Goal: Transaction & Acquisition: Purchase product/service

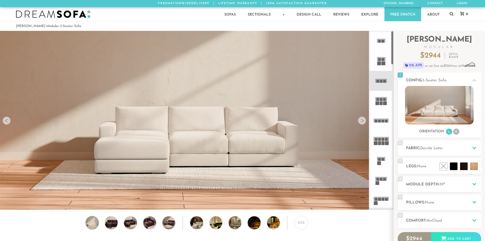
scroll to position [5968, 482]
click at [382, 178] on rect at bounding box center [381, 179] width 3 height 3
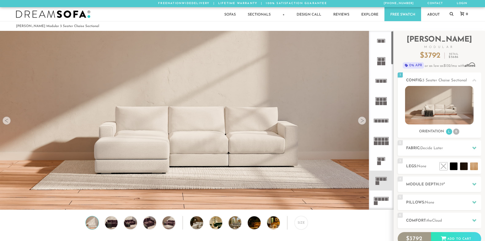
click at [377, 198] on rect at bounding box center [376, 199] width 3 height 3
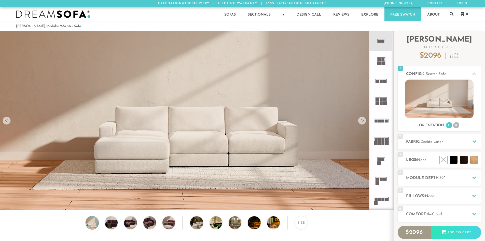
scroll to position [5968, 482]
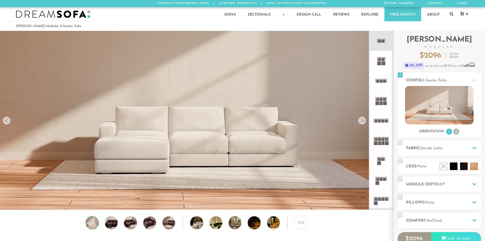
click at [380, 180] on rect at bounding box center [381, 179] width 3 height 3
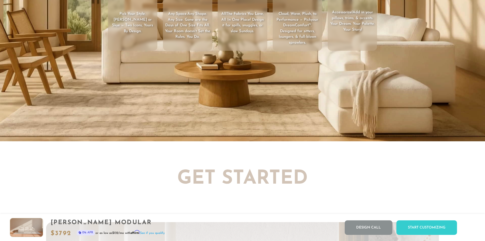
scroll to position [951, 0]
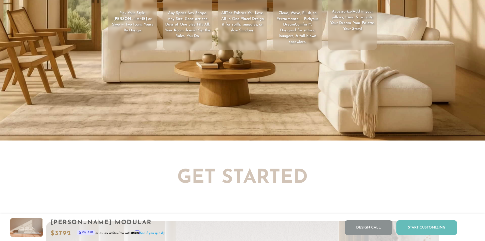
click at [428, 227] on div "Start Customizing" at bounding box center [427, 227] width 61 height 15
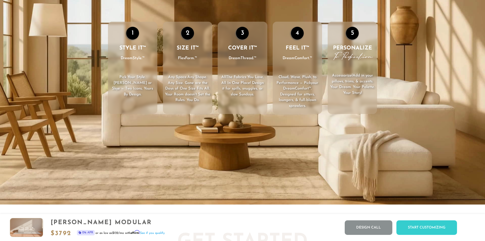
scroll to position [883, 0]
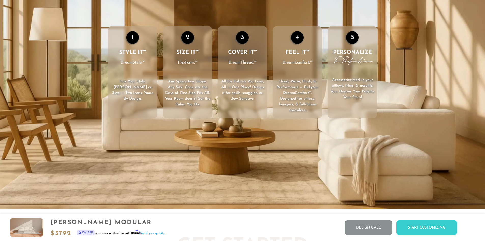
click at [314, 184] on video "Your browser does not support HTML5 video." at bounding box center [242, 72] width 485 height 273
click at [238, 172] on video "Your browser does not support HTML5 video." at bounding box center [242, 72] width 485 height 273
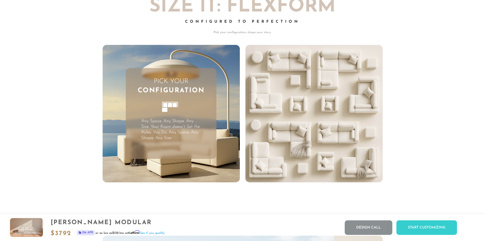
scroll to position [1464, 0]
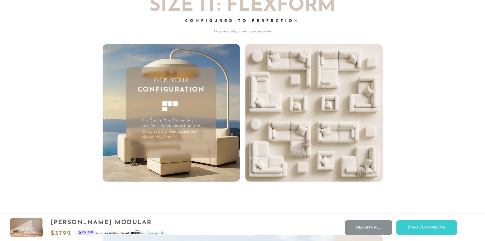
click at [170, 117] on icon at bounding box center [171, 109] width 28 height 28
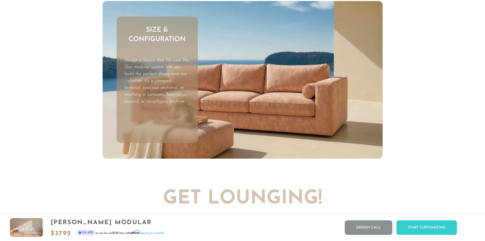
scroll to position [1699, 0]
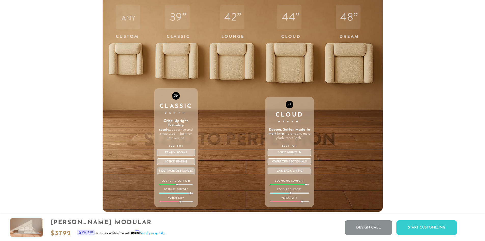
click at [285, 72] on div "44 Cloud Depth Deeper. Softer. Made to melt into. More room, more plush, more "…" at bounding box center [289, 103] width 49 height 217
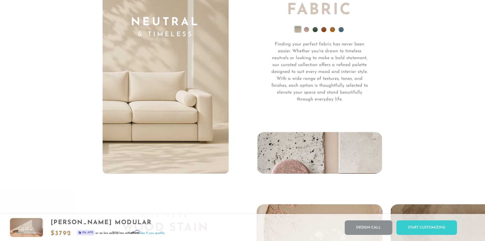
scroll to position [3806, 0]
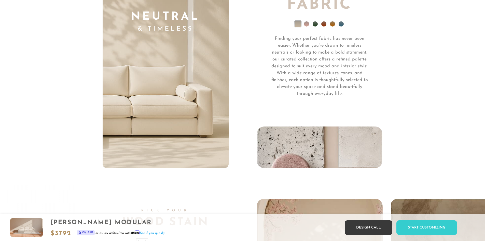
click at [370, 228] on link "Design Call" at bounding box center [369, 227] width 48 height 15
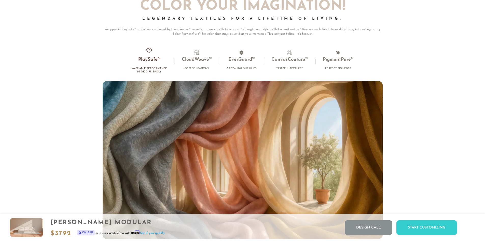
scroll to position [3421, 0]
click at [435, 229] on div "Start Customizing" at bounding box center [427, 227] width 61 height 15
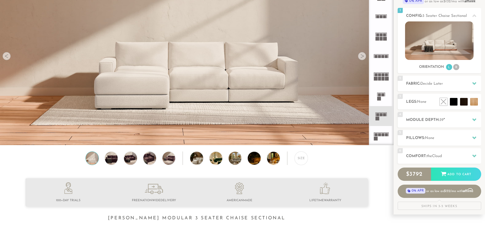
scroll to position [61, 0]
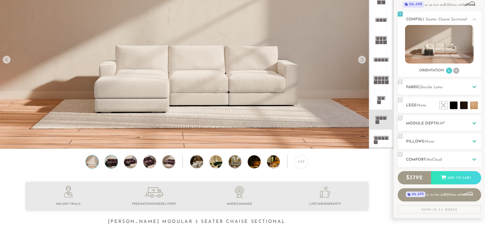
click at [108, 163] on img at bounding box center [111, 161] width 15 height 13
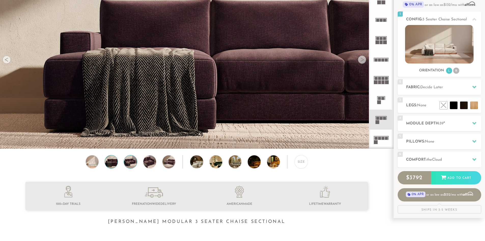
click at [131, 164] on img at bounding box center [130, 161] width 15 height 13
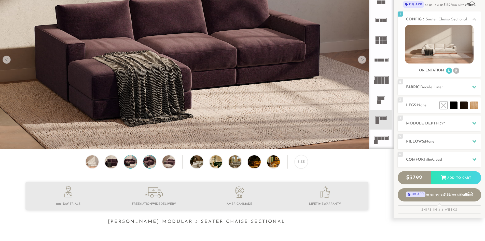
click at [151, 168] on img at bounding box center [149, 161] width 15 height 13
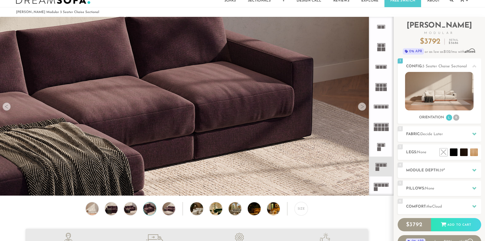
scroll to position [0, 0]
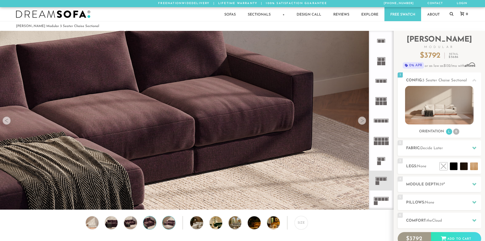
click at [169, 226] on img at bounding box center [168, 222] width 15 height 13
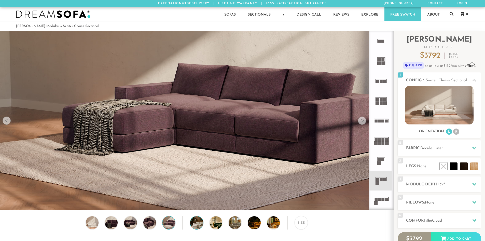
click at [198, 225] on img at bounding box center [201, 222] width 23 height 13
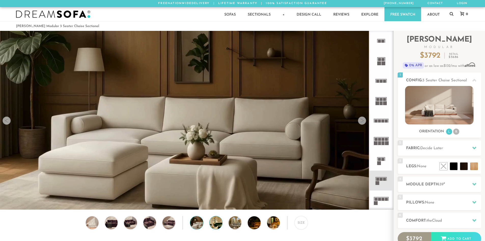
click at [216, 225] on img at bounding box center [221, 222] width 23 height 13
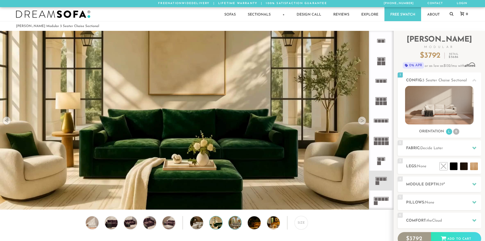
click at [236, 226] on img at bounding box center [240, 222] width 23 height 13
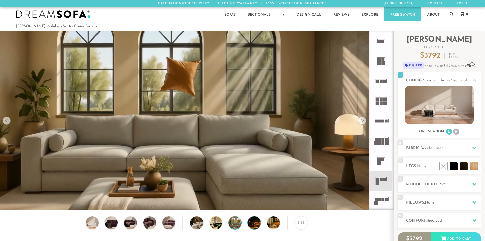
click at [254, 226] on img at bounding box center [259, 222] width 23 height 13
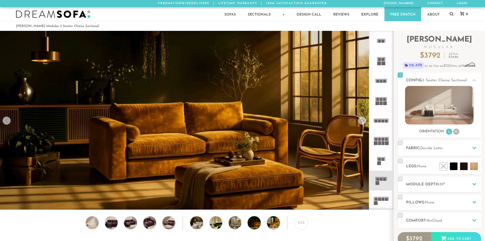
click at [276, 227] on img at bounding box center [278, 222] width 23 height 13
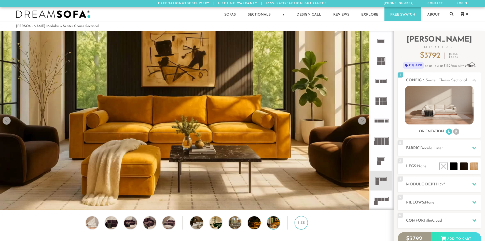
click at [302, 226] on div "Size" at bounding box center [301, 222] width 13 height 13
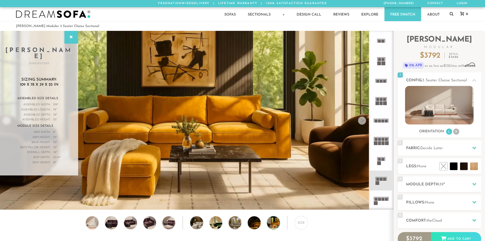
click at [474, 81] on icon at bounding box center [475, 80] width 4 height 3
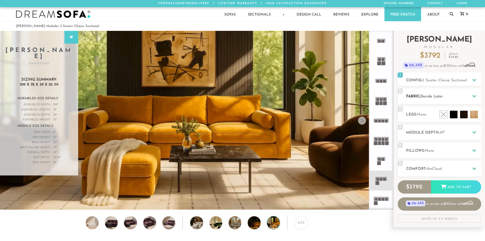
click at [474, 97] on icon at bounding box center [475, 96] width 4 height 3
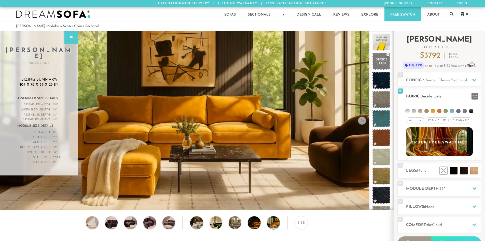
click at [440, 121] on span "Pet/Kid Use x" at bounding box center [437, 120] width 23 height 6
click at [463, 122] on span "Cleanable x" at bounding box center [463, 120] width 22 height 6
click at [409, 111] on li at bounding box center [408, 111] width 4 height 4
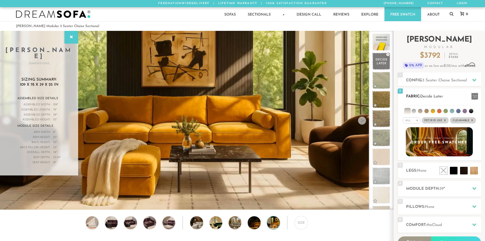
click at [416, 111] on li at bounding box center [414, 111] width 4 height 4
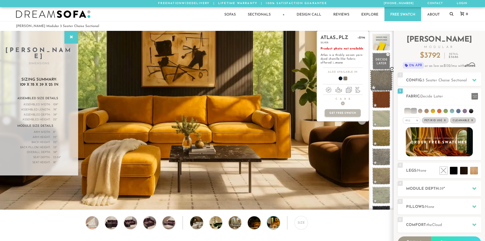
click at [380, 80] on span at bounding box center [381, 81] width 23 height 22
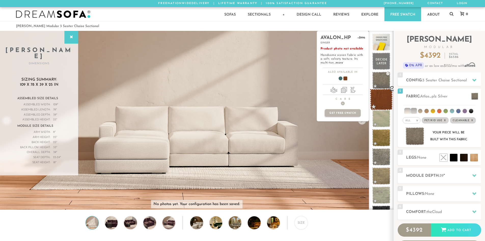
click at [381, 99] on span at bounding box center [381, 100] width 23 height 22
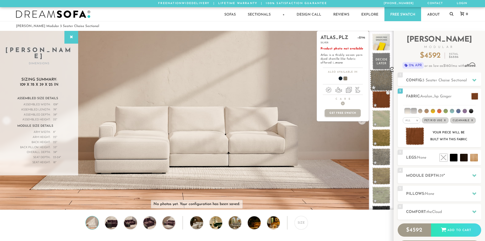
click at [382, 85] on span at bounding box center [381, 81] width 23 height 22
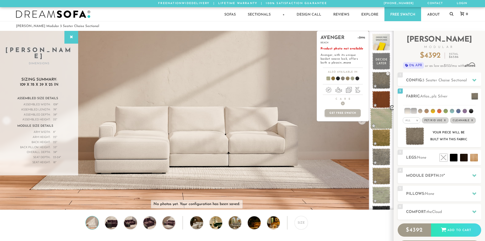
click at [379, 124] on span at bounding box center [381, 119] width 23 height 22
click at [379, 156] on span at bounding box center [381, 157] width 23 height 22
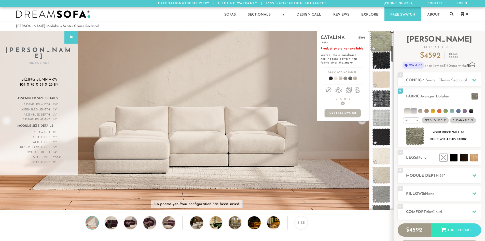
scroll to position [154, 0]
click at [382, 176] on span at bounding box center [381, 175] width 23 height 22
click at [381, 191] on span at bounding box center [381, 194] width 23 height 22
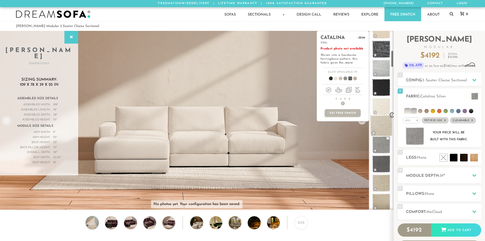
scroll to position [205, 0]
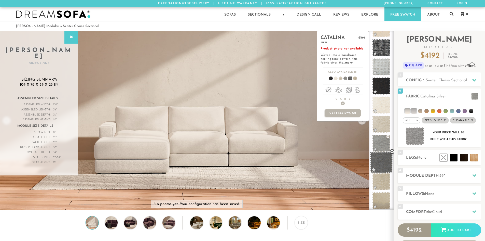
click at [381, 164] on span at bounding box center [381, 163] width 23 height 22
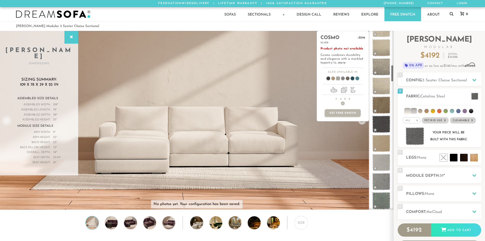
scroll to position [358, 0]
click at [381, 164] on span at bounding box center [382, 161] width 18 height 17
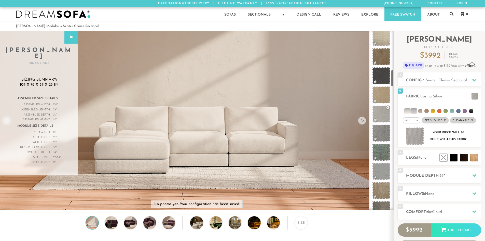
scroll to position [409, 0]
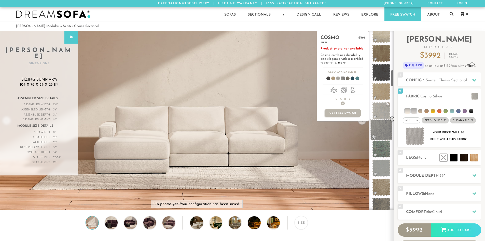
click at [382, 129] on span at bounding box center [381, 130] width 23 height 22
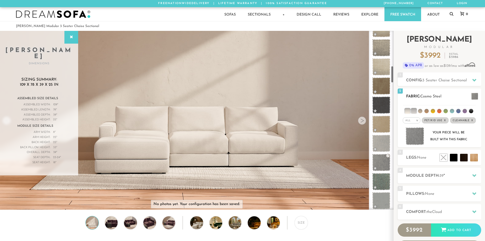
scroll to position [367, 0]
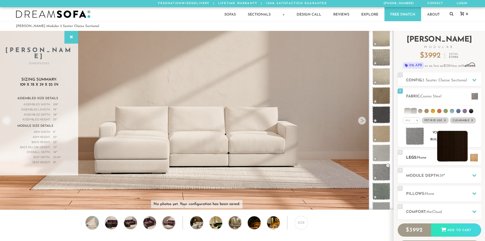
click at [458, 151] on li at bounding box center [453, 146] width 31 height 31
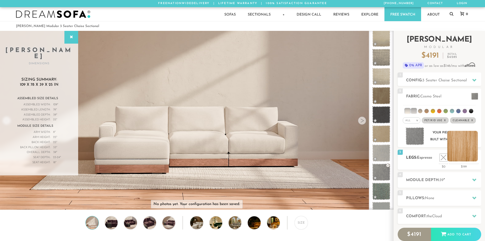
click at [474, 159] on li at bounding box center [463, 146] width 31 height 31
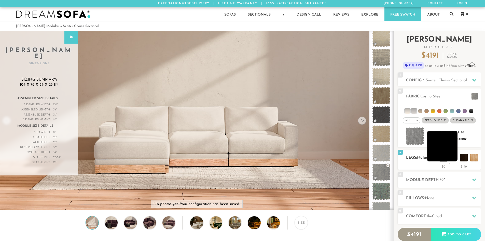
click at [453, 158] on li at bounding box center [442, 146] width 31 height 31
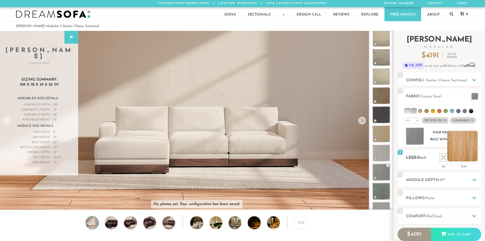
click at [474, 159] on li at bounding box center [463, 146] width 31 height 31
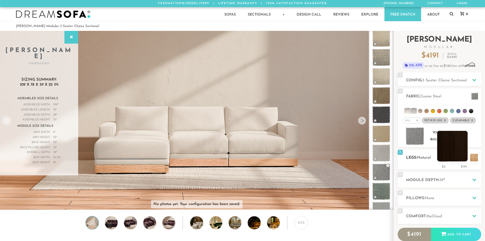
click at [463, 159] on li at bounding box center [453, 146] width 31 height 31
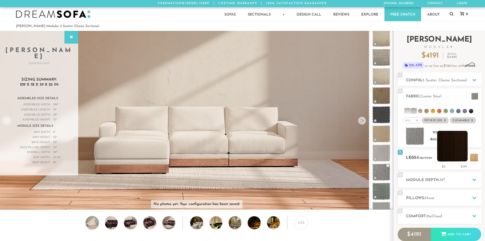
click at [463, 159] on li at bounding box center [453, 146] width 31 height 31
click at [443, 149] on li at bounding box center [453, 146] width 31 height 31
click at [453, 158] on li at bounding box center [442, 146] width 31 height 31
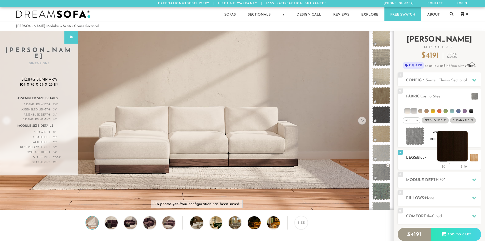
click at [465, 159] on li at bounding box center [453, 146] width 31 height 31
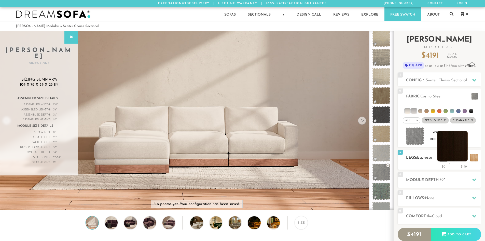
click at [464, 160] on li at bounding box center [453, 146] width 31 height 31
click at [452, 158] on li at bounding box center [442, 146] width 31 height 31
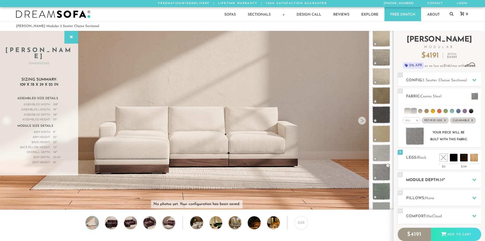
click at [429, 182] on h2 "Module Depth: 39 "" at bounding box center [443, 180] width 75 height 6
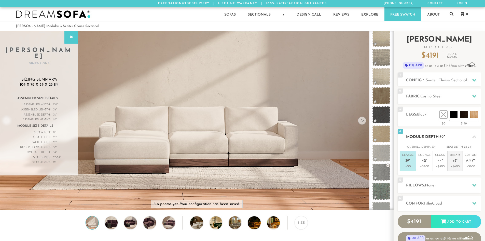
click at [454, 162] on span "48" at bounding box center [455, 161] width 4 height 4
click at [437, 187] on h2 "Pillows: None" at bounding box center [443, 185] width 75 height 6
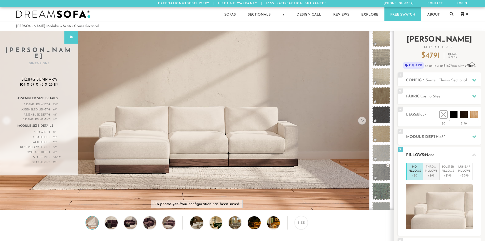
click at [432, 173] on p "Throw Pillows" at bounding box center [431, 169] width 12 height 8
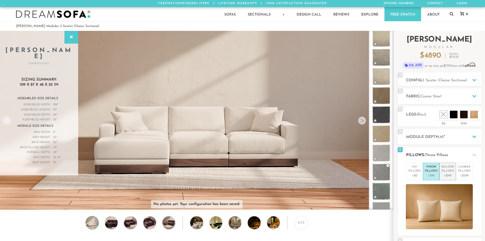
click at [449, 174] on p "+$199" at bounding box center [448, 175] width 12 height 5
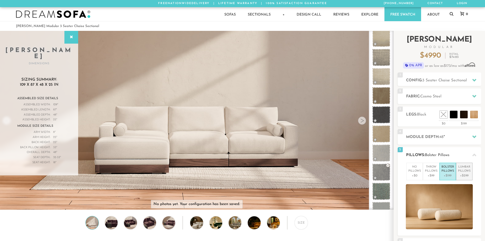
click at [469, 173] on p "+$299" at bounding box center [464, 175] width 12 height 5
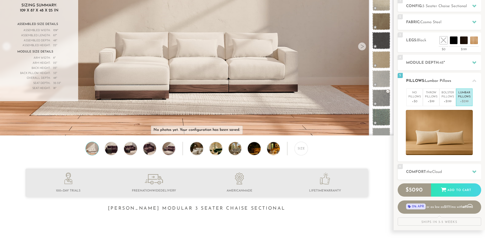
scroll to position [77, 0]
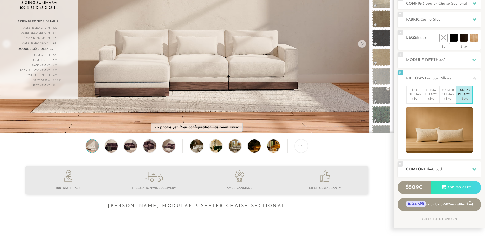
click at [475, 169] on icon at bounding box center [475, 169] width 4 height 3
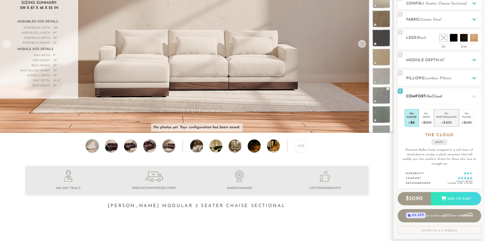
click at [450, 120] on div "+$400" at bounding box center [447, 122] width 21 height 7
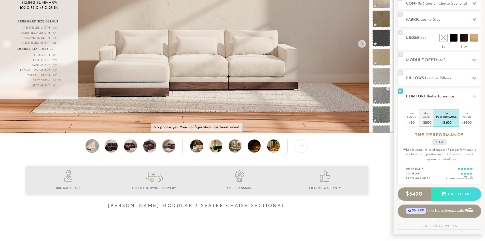
click at [426, 120] on div "+$200" at bounding box center [427, 122] width 10 height 7
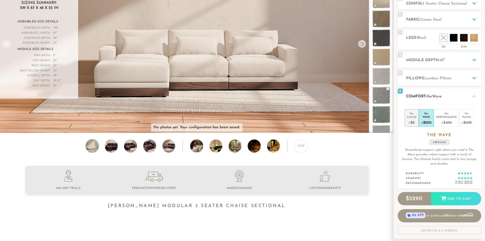
click at [410, 120] on div "+$0" at bounding box center [412, 122] width 10 height 7
click at [470, 120] on div "+$600" at bounding box center [467, 122] width 10 height 7
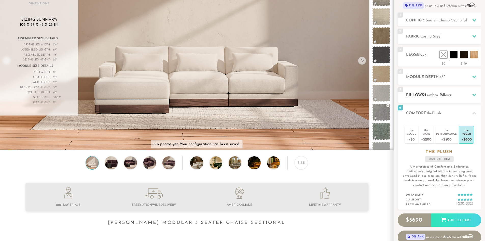
scroll to position [0, 0]
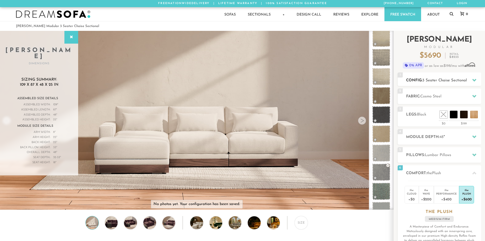
click at [439, 79] on span "3 Seater Chaise Sectional" at bounding box center [445, 80] width 45 height 4
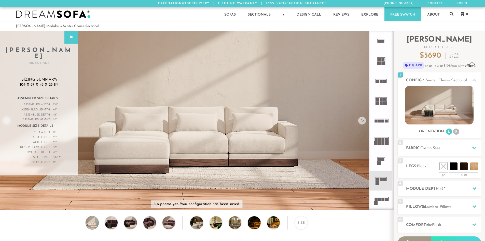
click at [383, 199] on rect at bounding box center [383, 199] width 3 height 3
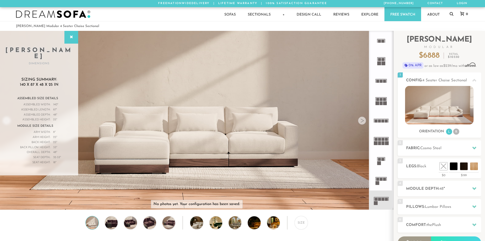
click at [380, 141] on rect at bounding box center [379, 139] width 3 height 3
click at [377, 100] on rect at bounding box center [378, 99] width 3 height 3
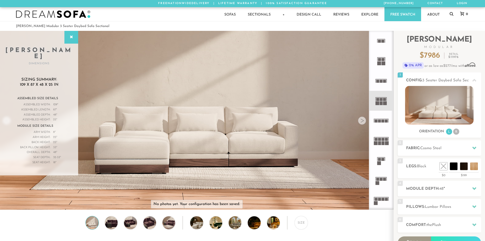
click at [384, 179] on rect at bounding box center [385, 179] width 3 height 3
